Goal: Task Accomplishment & Management: Manage account settings

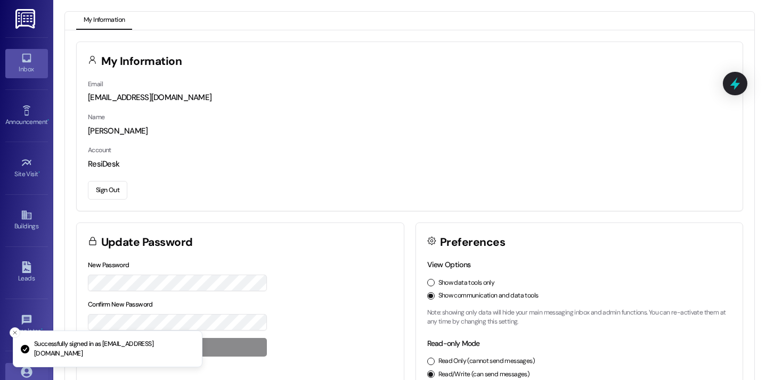
click at [27, 59] on icon at bounding box center [27, 58] width 12 height 12
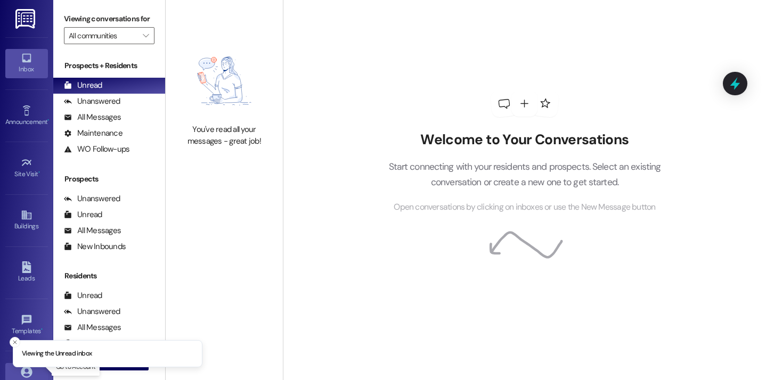
click at [34, 375] on link "Account" at bounding box center [26, 377] width 43 height 29
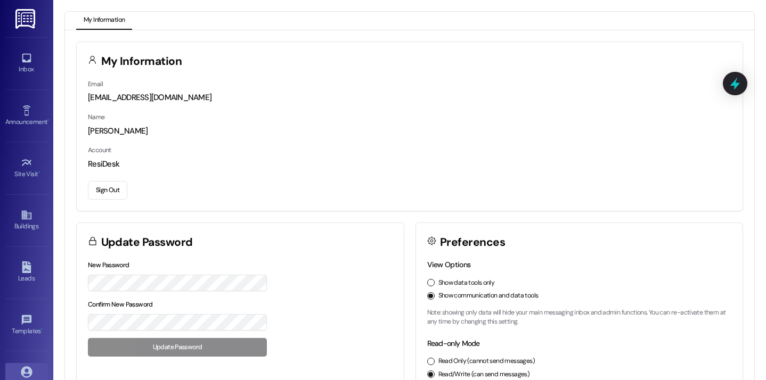
click at [110, 202] on div "Email [EMAIL_ADDRESS][DOMAIN_NAME] Name [PERSON_NAME] Account ResiDesk Sign Out" at bounding box center [410, 144] width 666 height 133
click at [110, 191] on button "Sign Out" at bounding box center [107, 190] width 39 height 19
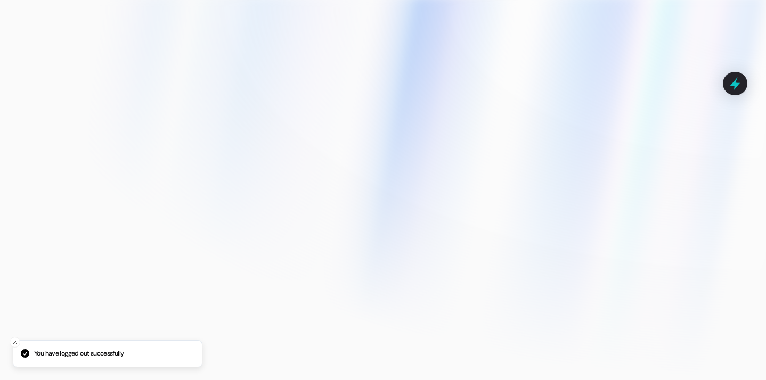
type input "[EMAIL_ADDRESS][DOMAIN_NAME]"
